Goal: Transaction & Acquisition: Purchase product/service

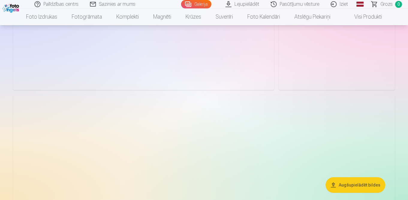
scroll to position [210, 0]
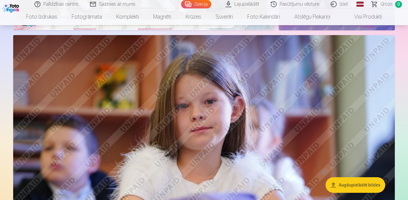
click at [357, 185] on button "Augšupielādēt bildes" at bounding box center [356, 185] width 60 height 16
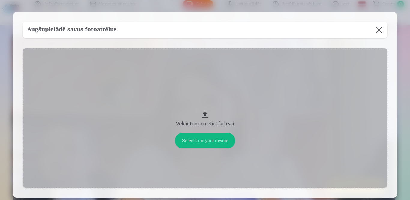
click at [379, 30] on button at bounding box center [378, 30] width 17 height 17
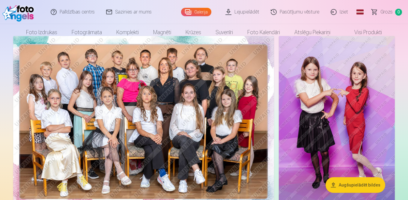
scroll to position [0, 0]
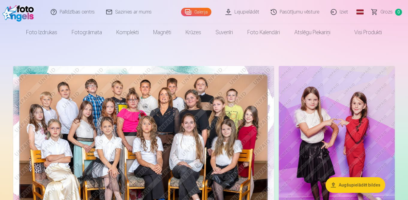
click at [306, 12] on link "Pasūtījumu vēsture" at bounding box center [295, 12] width 60 height 24
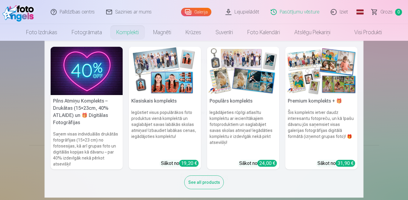
click at [250, 83] on img at bounding box center [243, 71] width 72 height 48
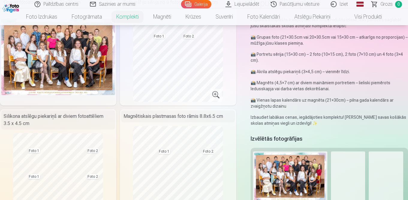
scroll to position [30, 0]
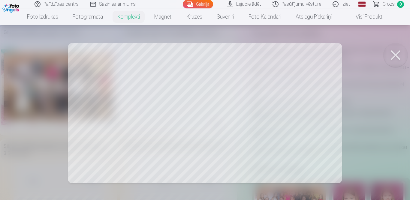
click at [394, 52] on button at bounding box center [395, 55] width 24 height 24
click at [395, 52] on button at bounding box center [395, 55] width 24 height 24
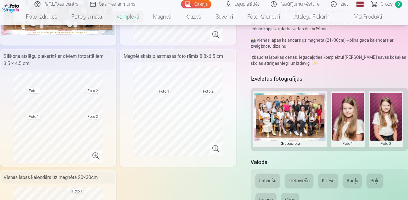
scroll to position [180, 0]
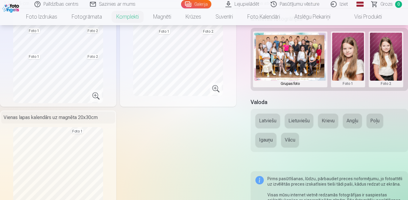
click at [376, 53] on button at bounding box center [386, 59] width 32 height 53
click at [353, 61] on div at bounding box center [204, 100] width 408 height 200
click at [353, 61] on button at bounding box center [348, 59] width 32 height 53
click at [287, 60] on div at bounding box center [204, 100] width 408 height 200
click at [331, 56] on div "Foto 1" at bounding box center [348, 59] width 34 height 56
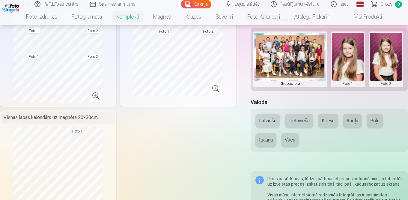
click at [353, 58] on button at bounding box center [348, 59] width 32 height 53
click at [352, 61] on button "Nomainiet foto" at bounding box center [348, 59] width 49 height 17
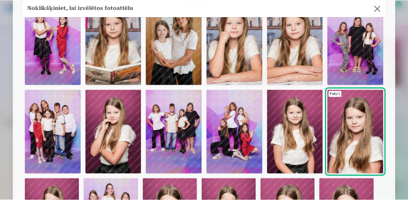
scroll to position [19, 0]
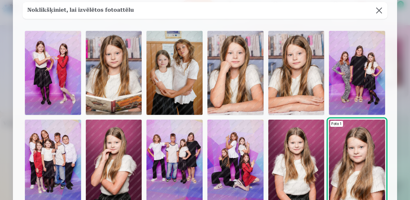
click at [229, 72] on img at bounding box center [235, 73] width 56 height 84
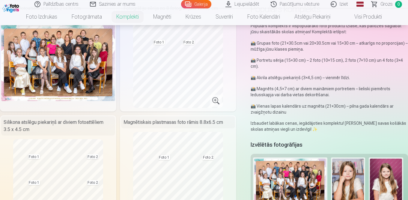
scroll to position [144, 0]
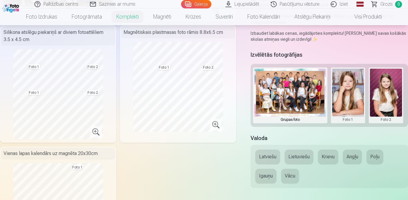
click at [383, 92] on button at bounding box center [386, 95] width 32 height 53
click at [383, 98] on button "Nomainiet foto" at bounding box center [382, 95] width 49 height 17
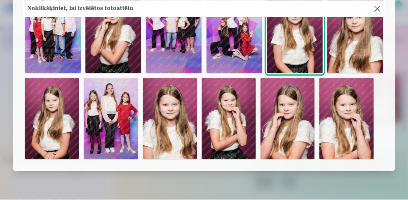
scroll to position [0, 0]
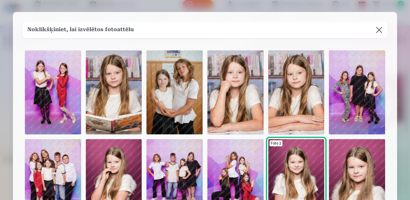
click at [378, 30] on button at bounding box center [378, 30] width 17 height 17
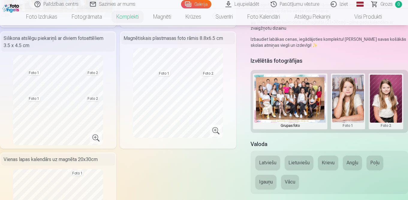
click at [345, 93] on button at bounding box center [348, 101] width 32 height 53
click at [346, 101] on button "Nomainiet foto" at bounding box center [348, 101] width 49 height 17
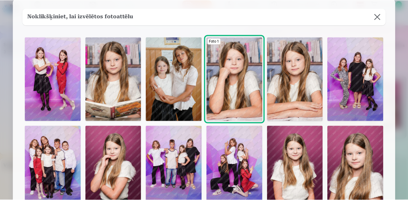
scroll to position [30, 0]
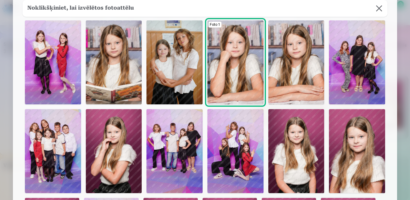
click at [378, 7] on button at bounding box center [378, 8] width 17 height 17
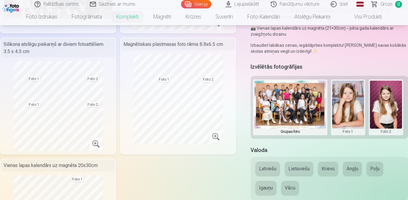
click at [345, 100] on button at bounding box center [348, 107] width 32 height 53
click at [345, 106] on button "Nomainiet foto" at bounding box center [348, 107] width 49 height 17
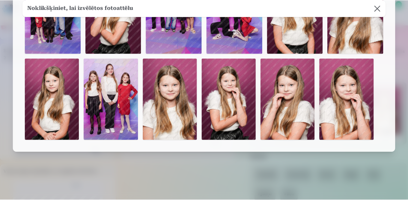
scroll to position [109, 0]
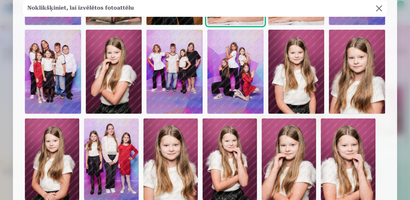
click at [376, 7] on button at bounding box center [378, 8] width 17 height 17
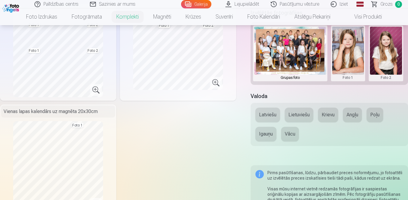
scroll to position [96, 0]
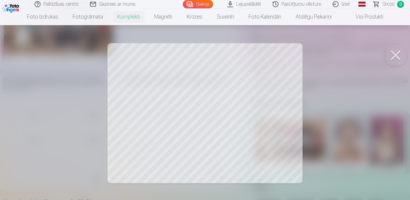
click at [392, 55] on button at bounding box center [395, 55] width 24 height 24
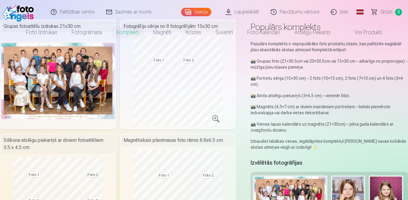
scroll to position [0, 0]
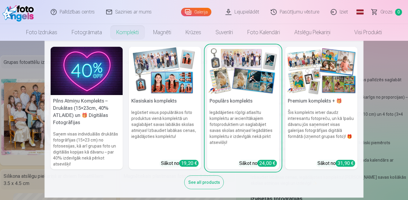
click at [319, 94] on img at bounding box center [322, 71] width 72 height 48
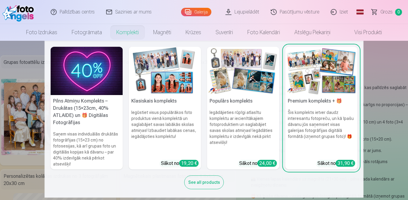
click at [170, 77] on img at bounding box center [165, 71] width 72 height 48
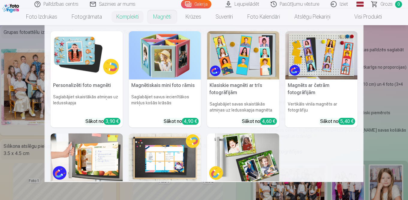
scroll to position [60, 0]
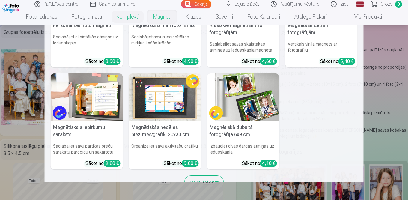
click at [168, 98] on img at bounding box center [165, 97] width 72 height 48
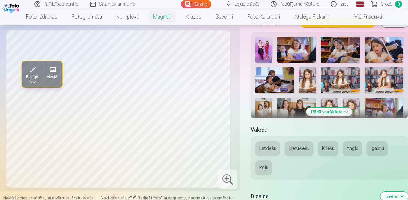
scroll to position [180, 0]
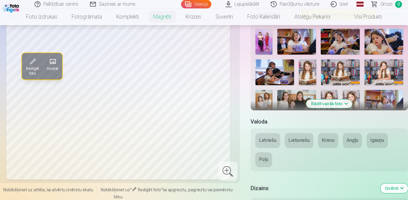
click at [329, 100] on button "Rādīt vairāk foto" at bounding box center [330, 104] width 46 height 8
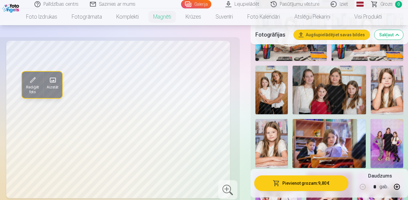
scroll to position [450, 0]
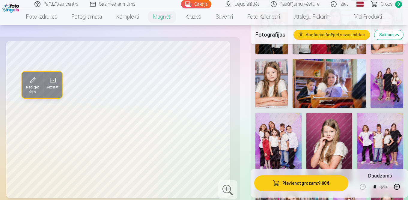
click at [273, 68] on img at bounding box center [272, 83] width 32 height 49
click at [334, 138] on img at bounding box center [330, 147] width 46 height 69
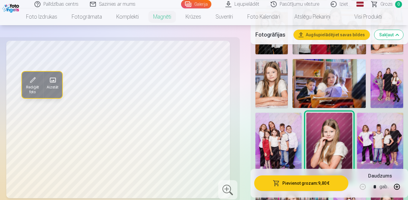
scroll to position [540, 0]
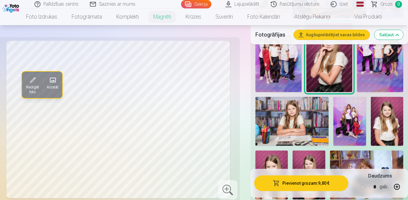
click at [281, 109] on img at bounding box center [292, 121] width 73 height 49
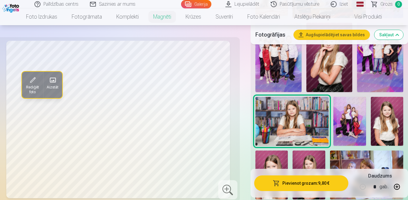
scroll to position [600, 0]
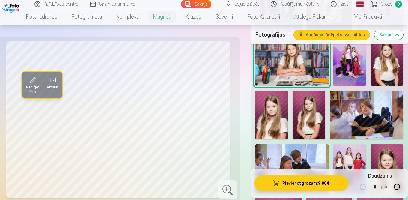
click at [379, 67] on img at bounding box center [387, 61] width 33 height 49
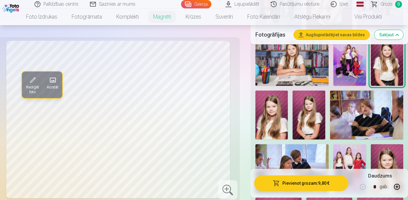
click at [265, 106] on img at bounding box center [272, 115] width 33 height 49
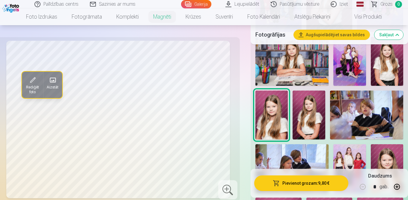
click at [310, 104] on img at bounding box center [309, 115] width 33 height 49
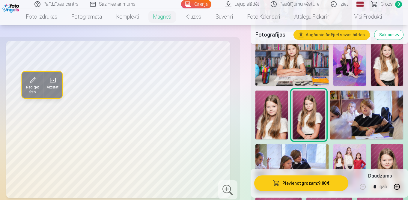
scroll to position [630, 0]
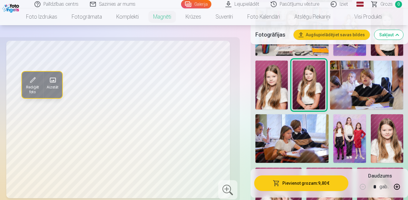
click at [386, 131] on img at bounding box center [387, 138] width 32 height 49
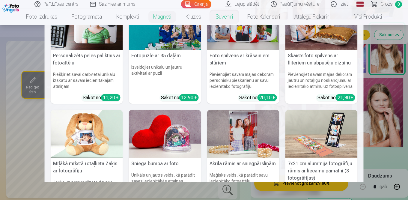
scroll to position [0, 0]
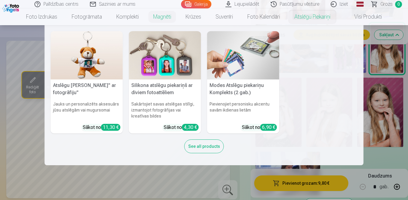
click at [88, 58] on img at bounding box center [87, 55] width 72 height 48
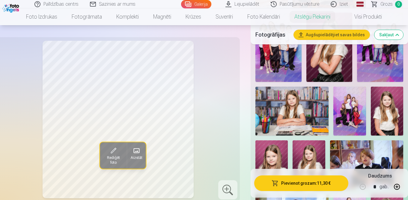
scroll to position [461, 0]
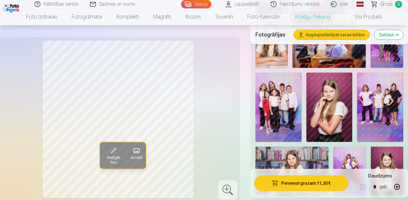
click at [278, 100] on img at bounding box center [279, 107] width 46 height 69
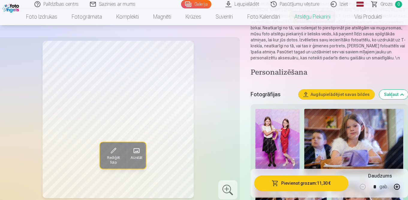
scroll to position [41, 0]
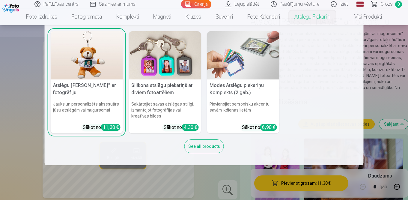
click at [250, 61] on img at bounding box center [243, 55] width 72 height 48
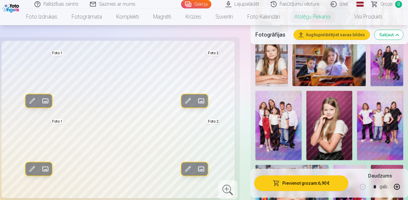
scroll to position [229, 0]
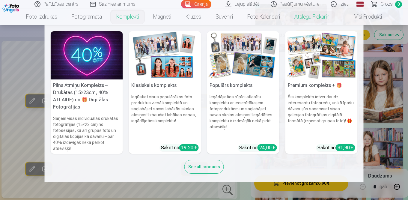
click at [130, 19] on link "Komplekti" at bounding box center [127, 16] width 37 height 17
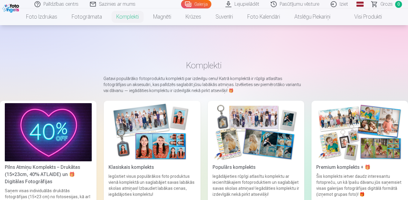
scroll to position [30, 0]
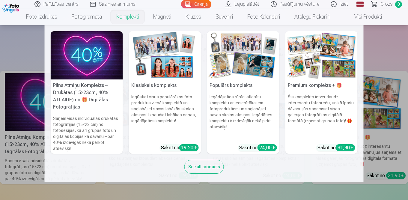
click at [240, 68] on img at bounding box center [243, 55] width 72 height 48
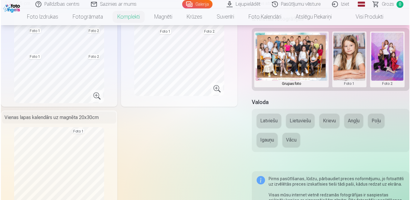
scroll to position [120, 0]
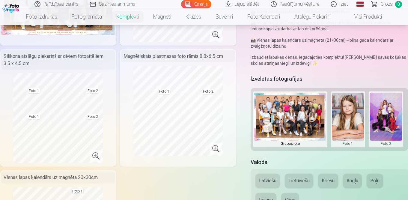
click at [348, 115] on button at bounding box center [348, 119] width 32 height 53
click at [348, 122] on button "Nomainiet foto" at bounding box center [348, 119] width 49 height 17
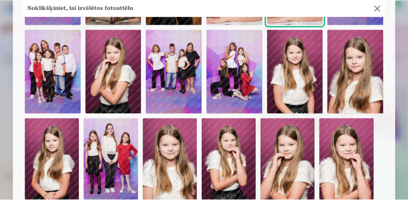
scroll to position [19, 0]
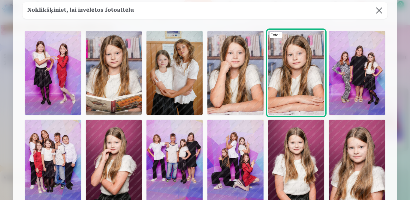
click at [106, 78] on img at bounding box center [114, 73] width 56 height 84
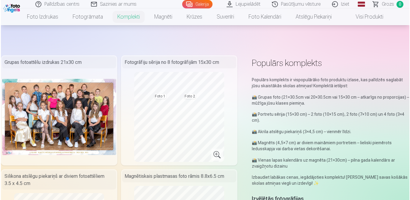
scroll to position [90, 0]
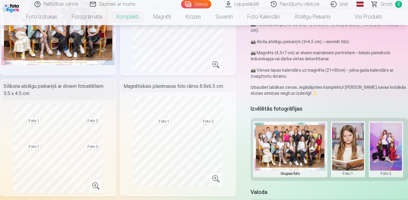
click at [383, 149] on button at bounding box center [386, 149] width 32 height 53
click at [383, 151] on button "Nomainiet foto" at bounding box center [382, 149] width 49 height 17
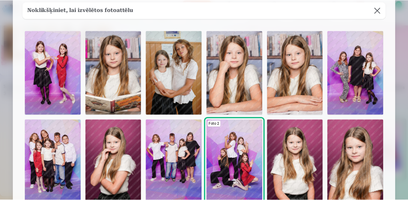
scroll to position [79, 0]
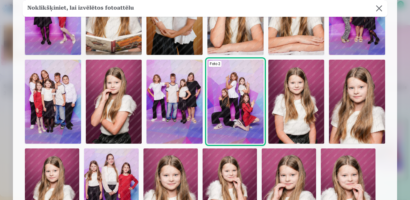
click at [296, 102] on img at bounding box center [296, 102] width 56 height 84
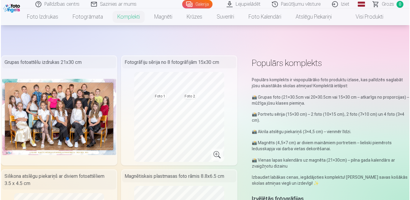
scroll to position [60, 0]
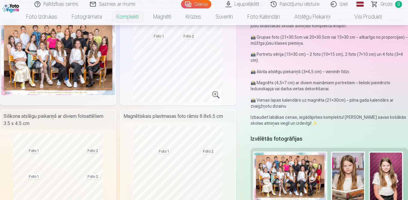
click at [393, 173] on button at bounding box center [386, 179] width 32 height 53
click at [386, 179] on button "Nomainiet foto" at bounding box center [382, 179] width 49 height 17
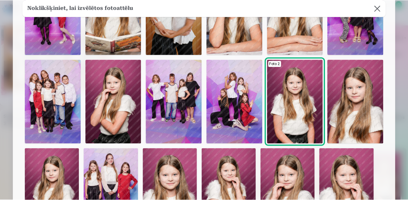
scroll to position [139, 0]
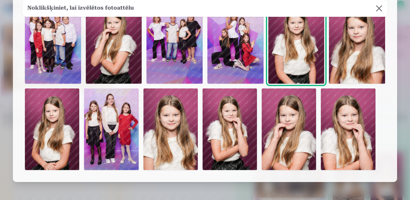
click at [378, 9] on button at bounding box center [378, 8] width 17 height 17
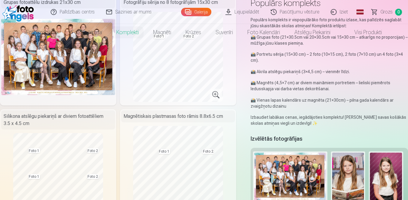
scroll to position [0, 0]
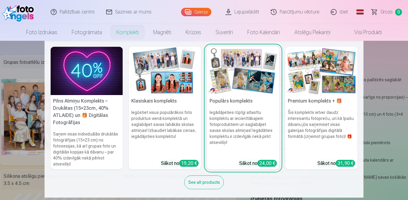
click at [313, 80] on img at bounding box center [322, 71] width 72 height 48
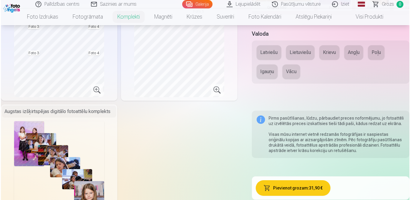
scroll to position [390, 0]
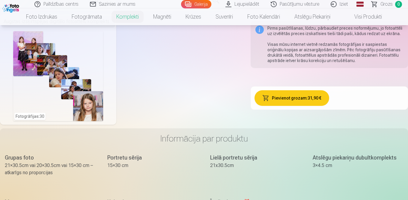
click at [30, 117] on div "Fotogrāfijas : 30" at bounding box center [58, 76] width 90 height 90
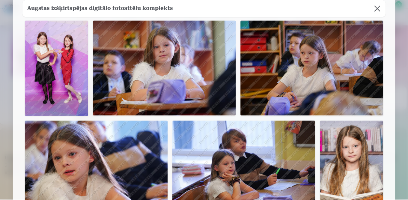
scroll to position [0, 0]
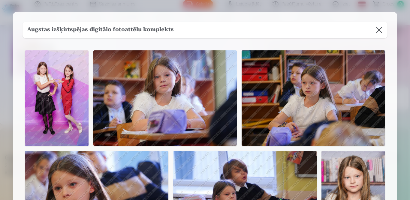
click at [379, 27] on button at bounding box center [378, 30] width 17 height 17
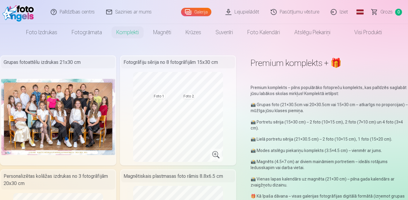
click at [382, 11] on span "Grozs" at bounding box center [387, 11] width 12 height 7
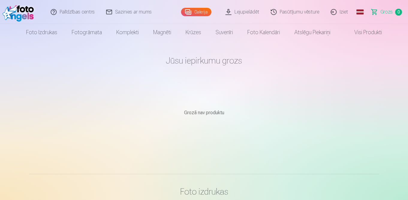
click at [346, 13] on link "Iziet" at bounding box center [339, 12] width 29 height 24
